Goal: Transaction & Acquisition: Obtain resource

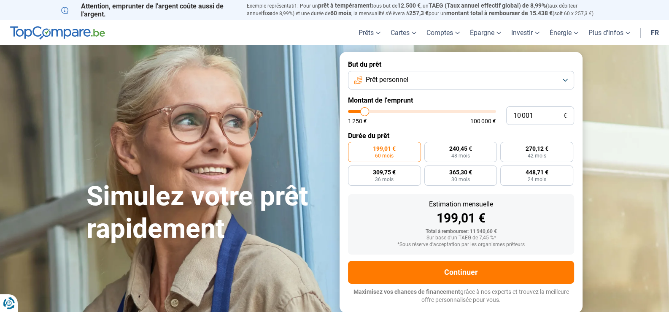
click at [567, 79] on button "Prêt personnel" at bounding box center [461, 80] width 226 height 19
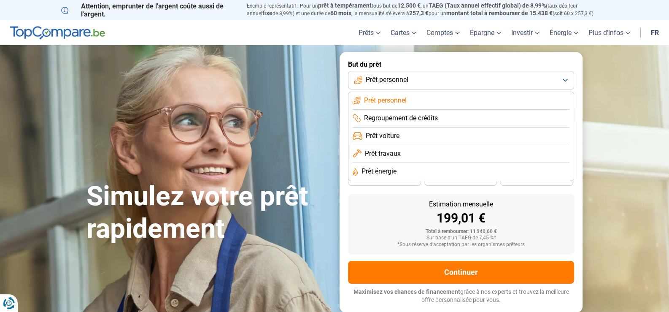
click at [391, 136] on span "Prêt voiture" at bounding box center [383, 135] width 34 height 9
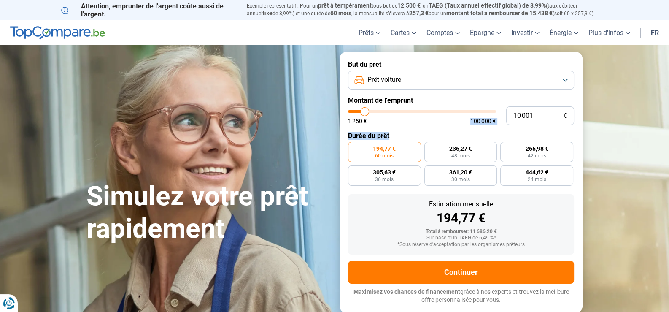
drag, startPoint x: 458, startPoint y: 121, endPoint x: 418, endPoint y: 134, distance: 41.7
click at [418, 134] on form "But du prêt Prêt voiture Montant de l'emprunt 10 001 € 1 250 € 100 000 € Durée …" at bounding box center [461, 182] width 243 height 260
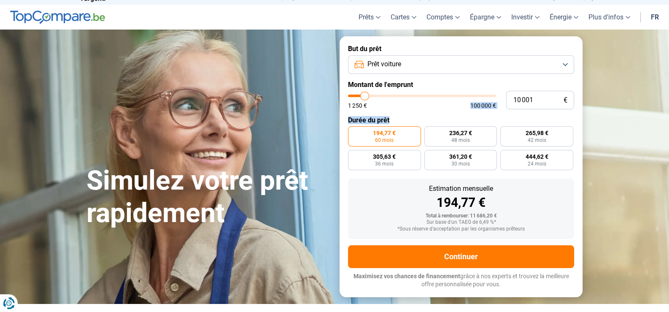
scroll to position [0, 0]
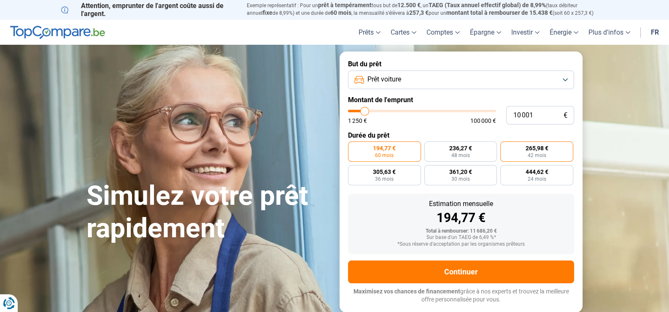
click at [543, 154] on span "42 mois" at bounding box center [537, 155] width 19 height 5
click at [506, 147] on input "265,98 € 42 mois" at bounding box center [503, 143] width 5 height 5
radio input "true"
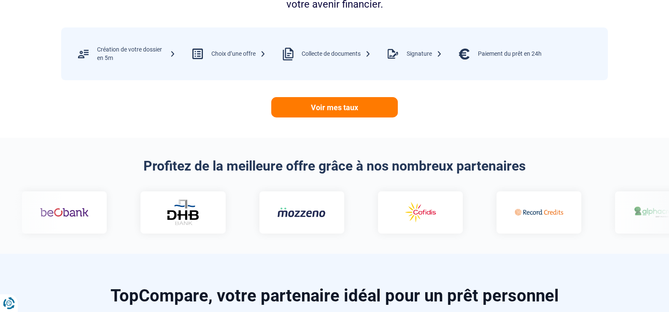
scroll to position [397, 0]
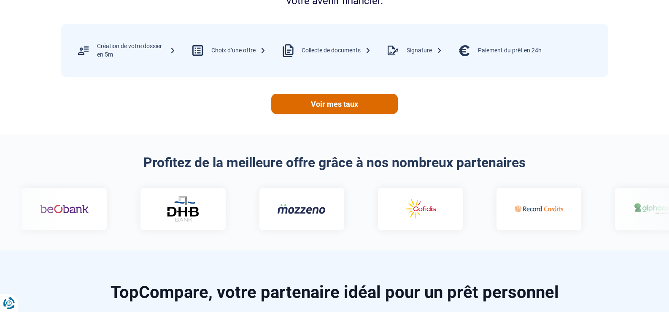
click at [331, 100] on link "Voir mes taux" at bounding box center [334, 104] width 127 height 20
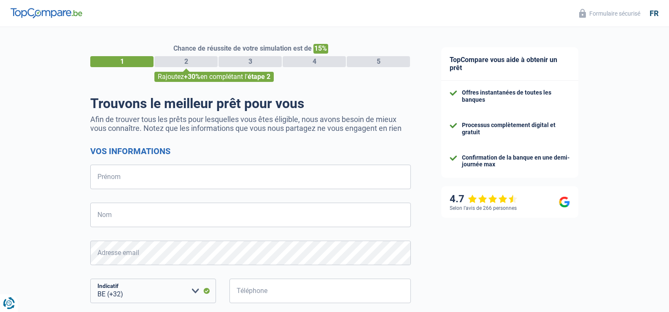
select select "32"
